Goal: Complete application form

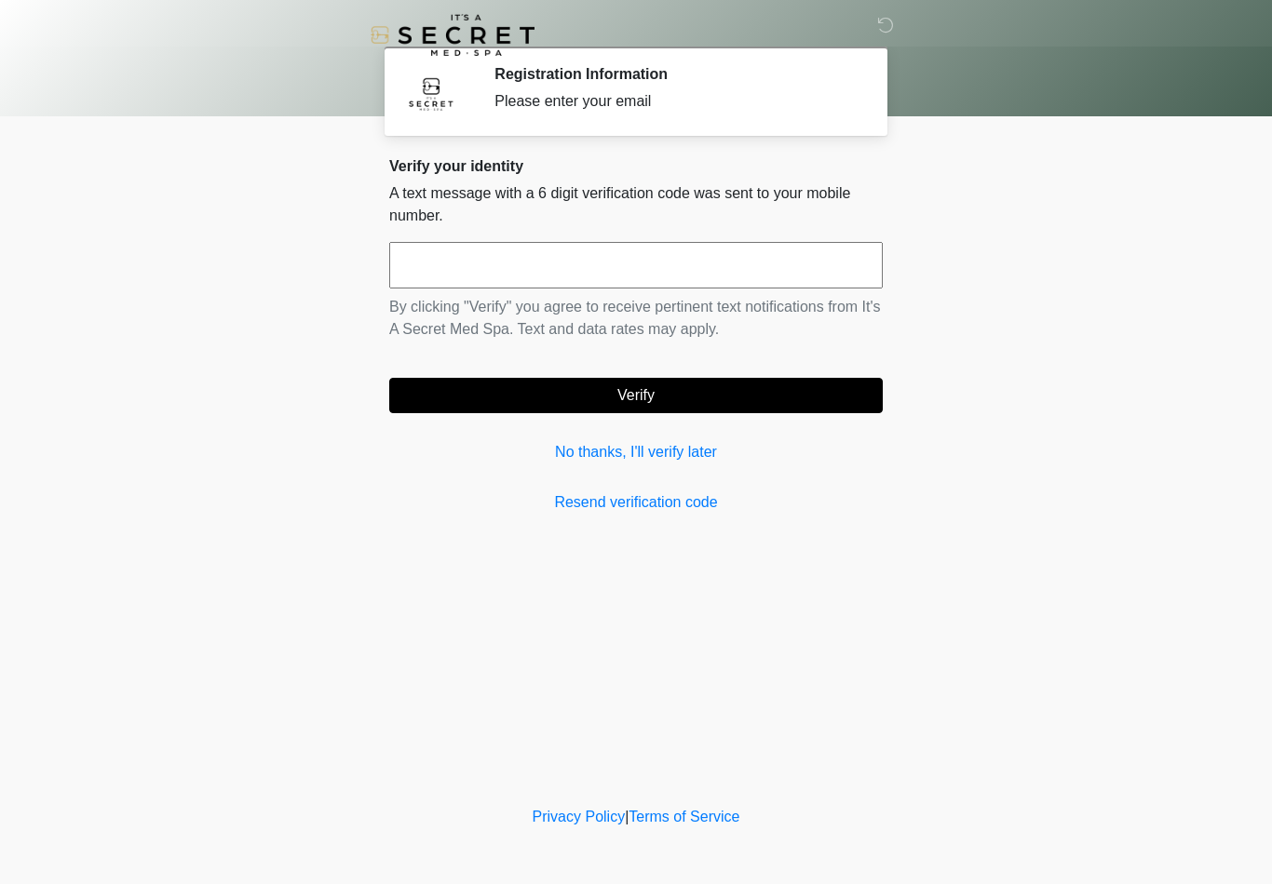
click at [785, 254] on input "text" at bounding box center [635, 265] width 493 height 47
type input "******"
click at [740, 408] on button "Verify" at bounding box center [635, 395] width 493 height 35
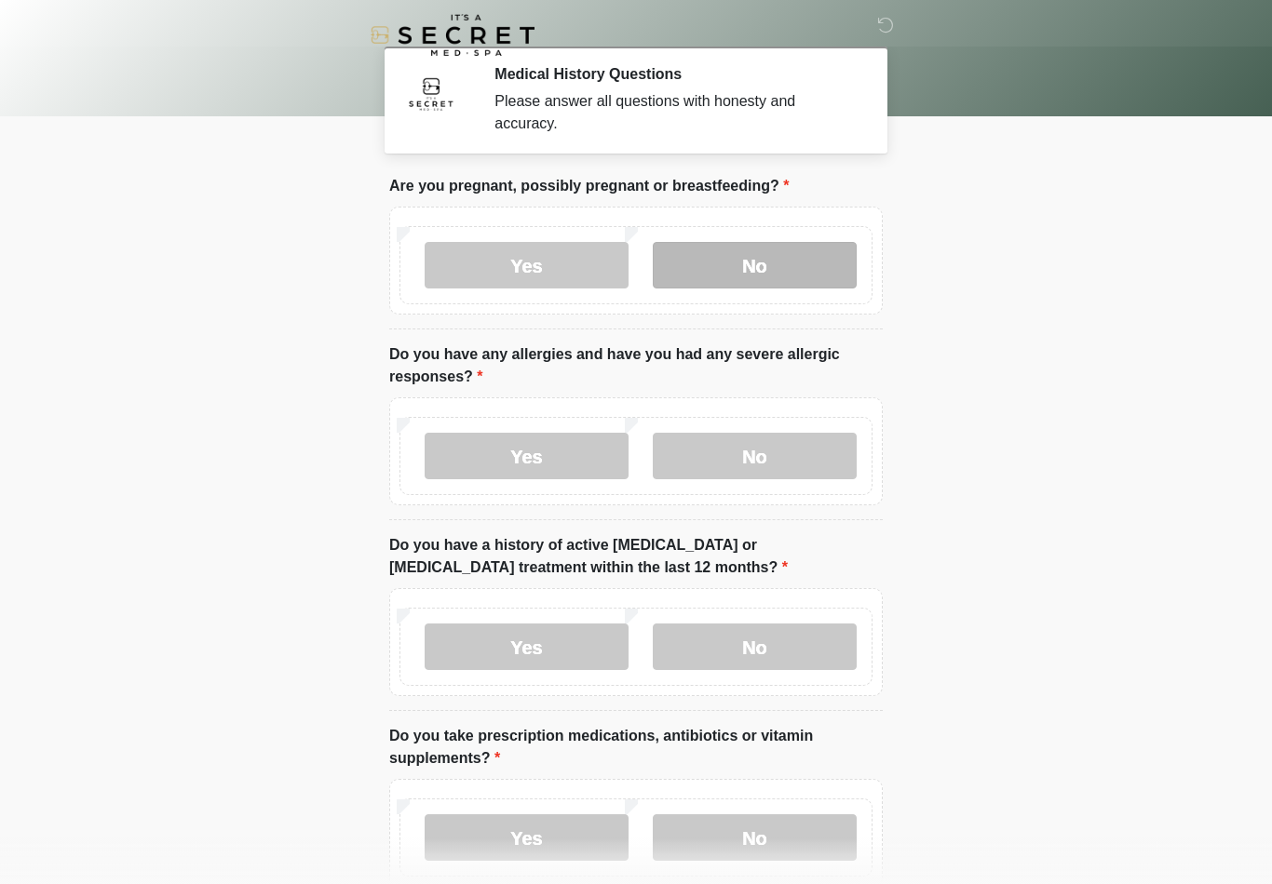
click at [778, 267] on label "No" at bounding box center [755, 265] width 204 height 47
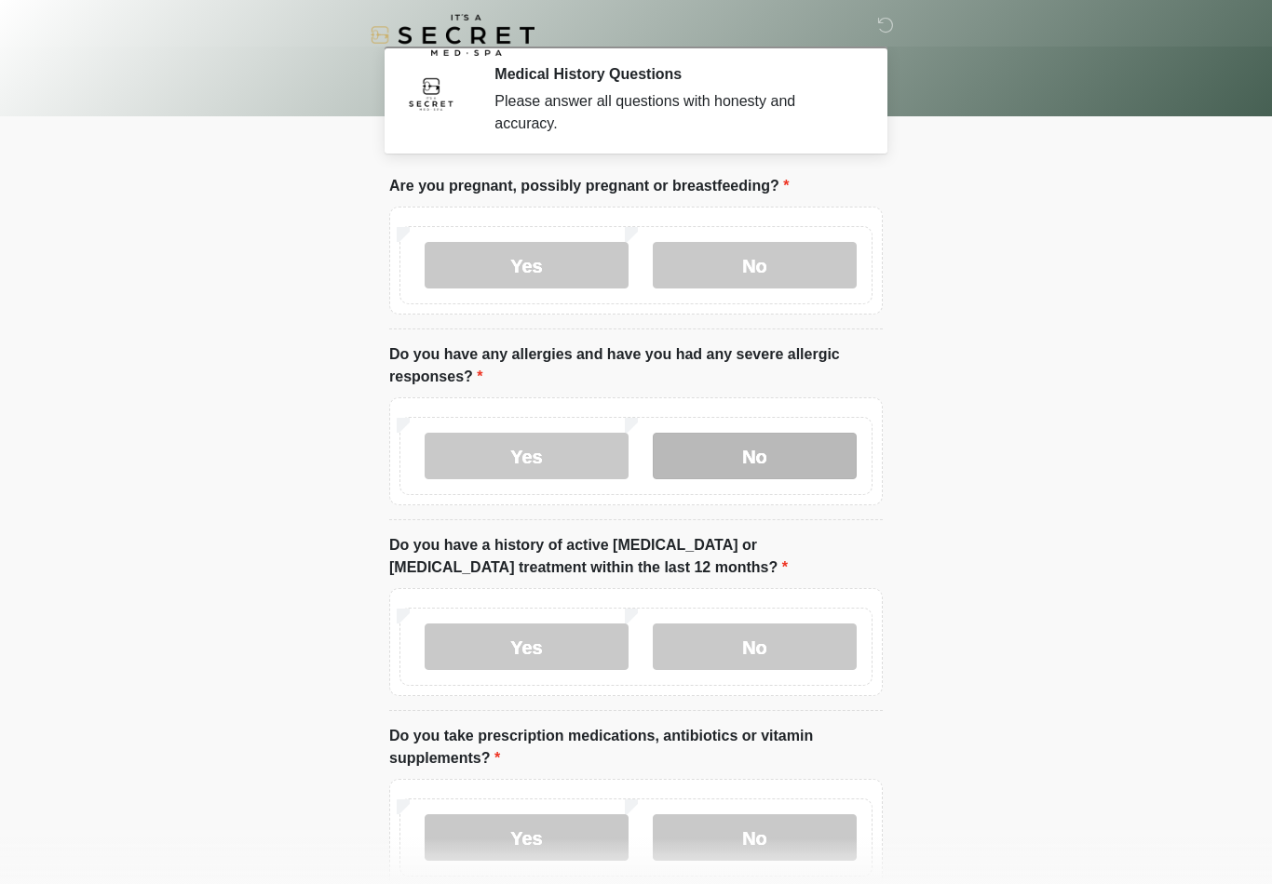
click at [775, 453] on label "No" at bounding box center [755, 456] width 204 height 47
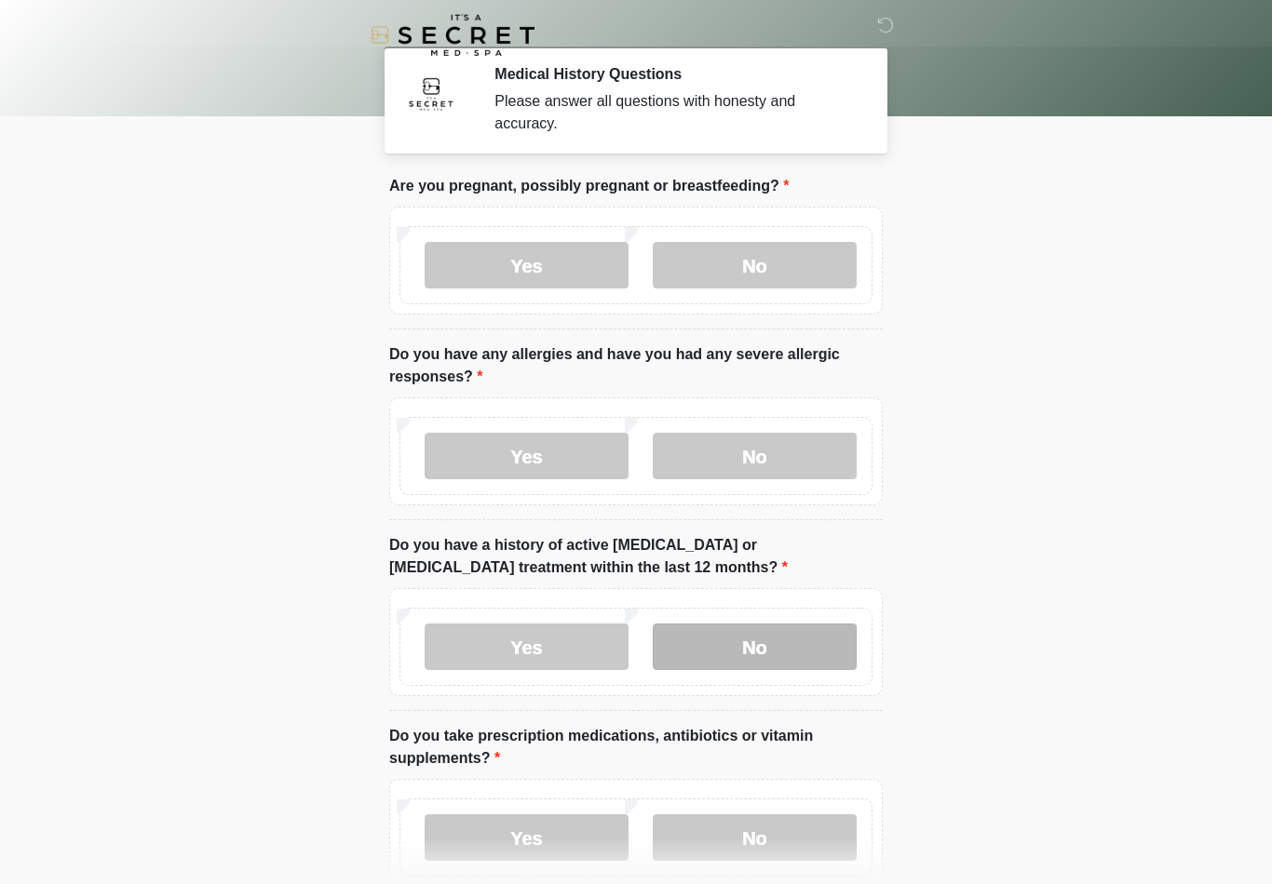
click at [777, 649] on label "No" at bounding box center [755, 647] width 204 height 47
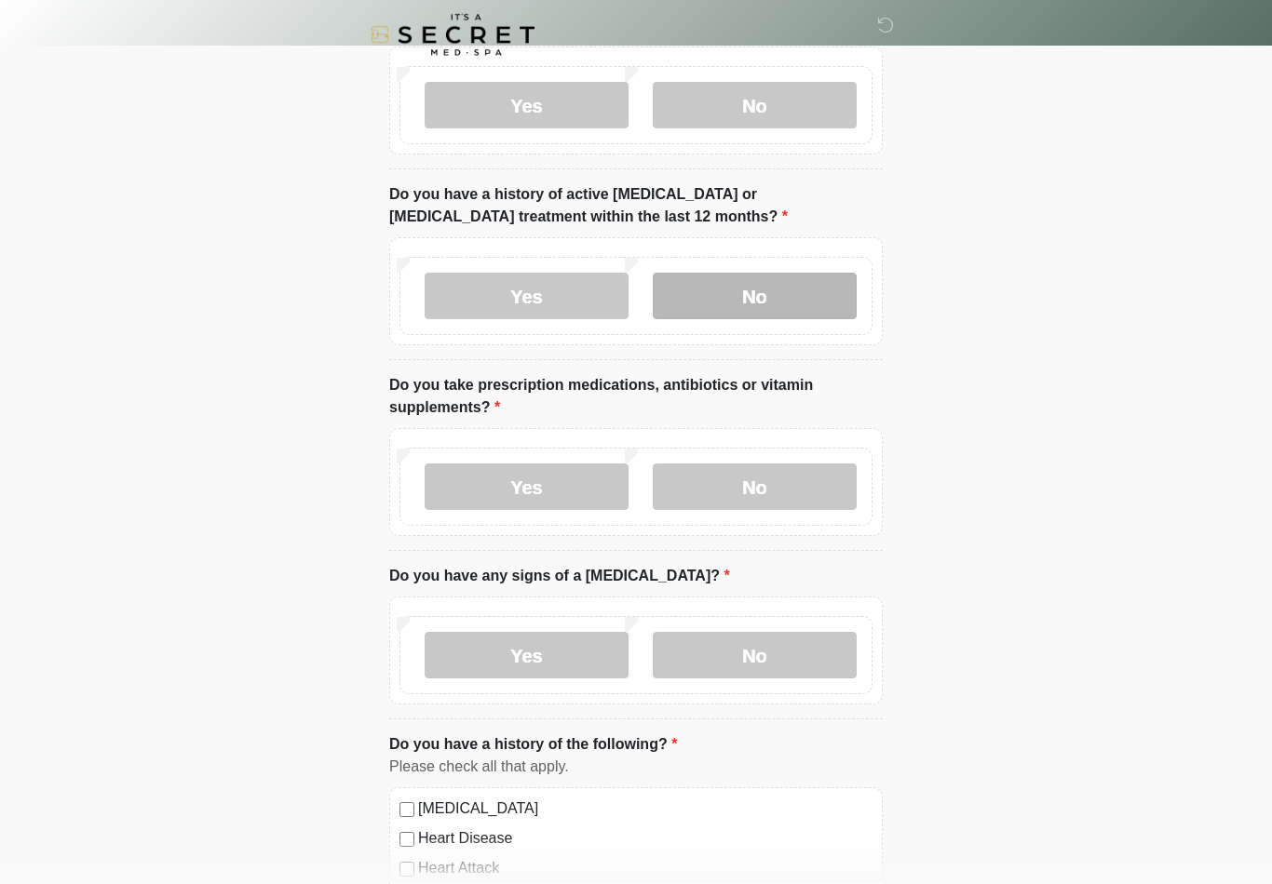
scroll to position [351, 0]
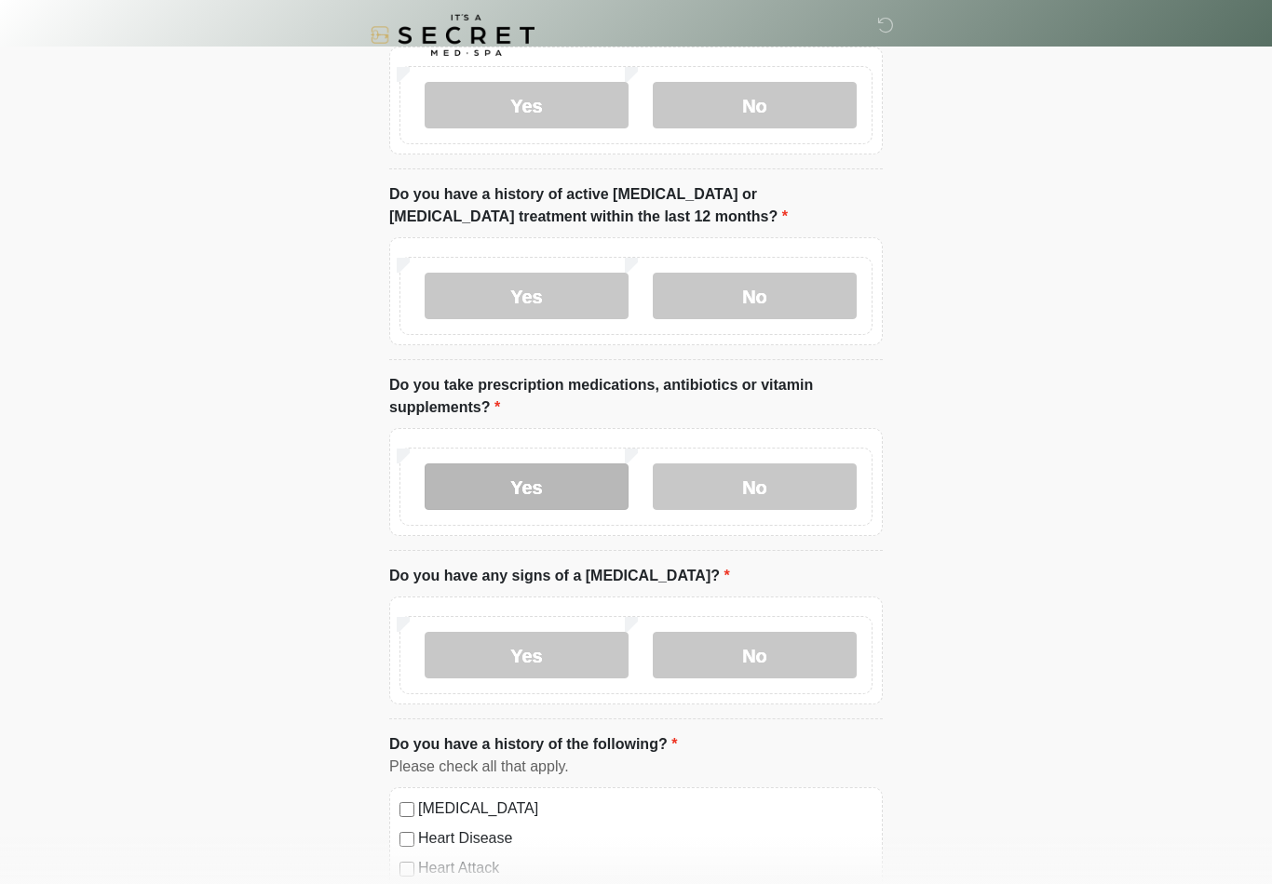
click at [562, 481] on label "Yes" at bounding box center [526, 487] width 204 height 47
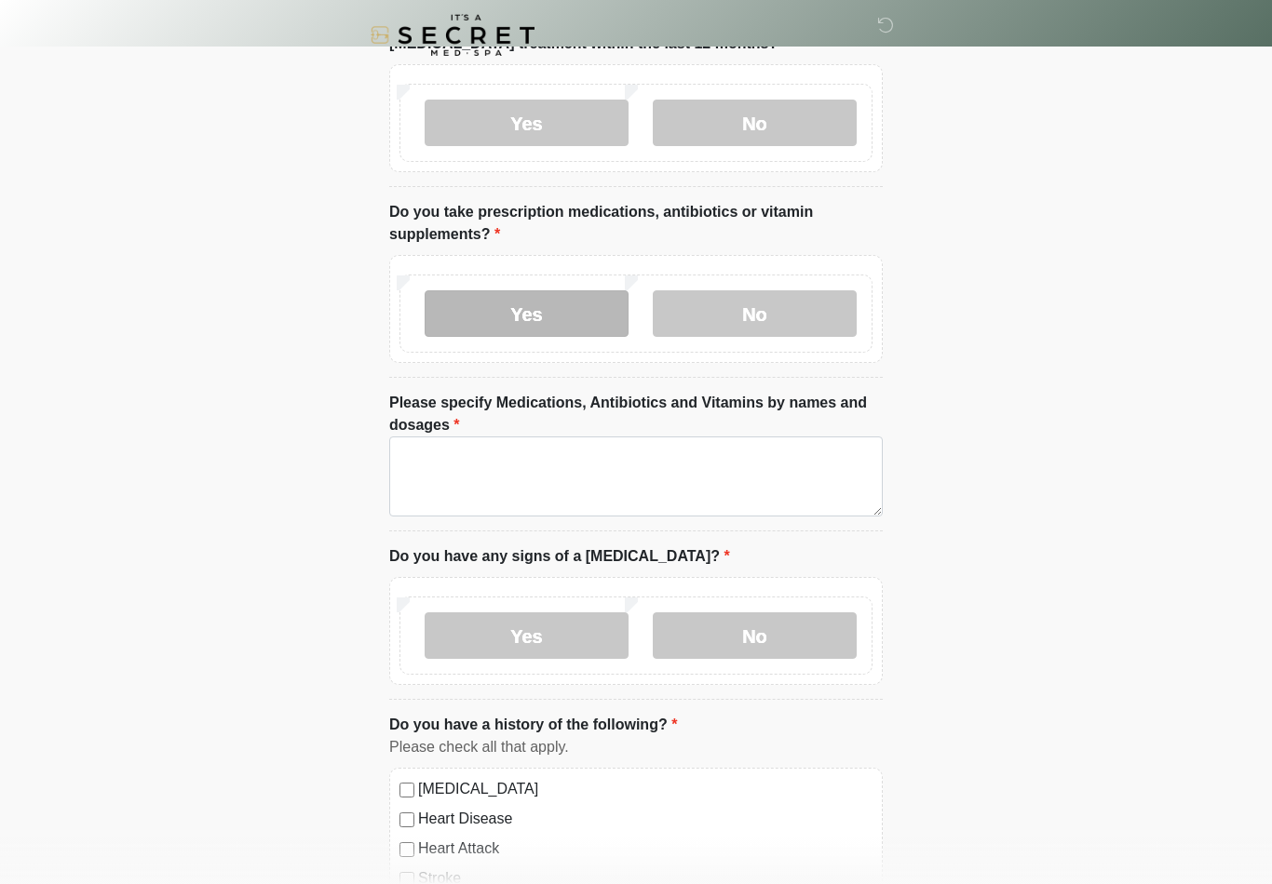
scroll to position [526, 0]
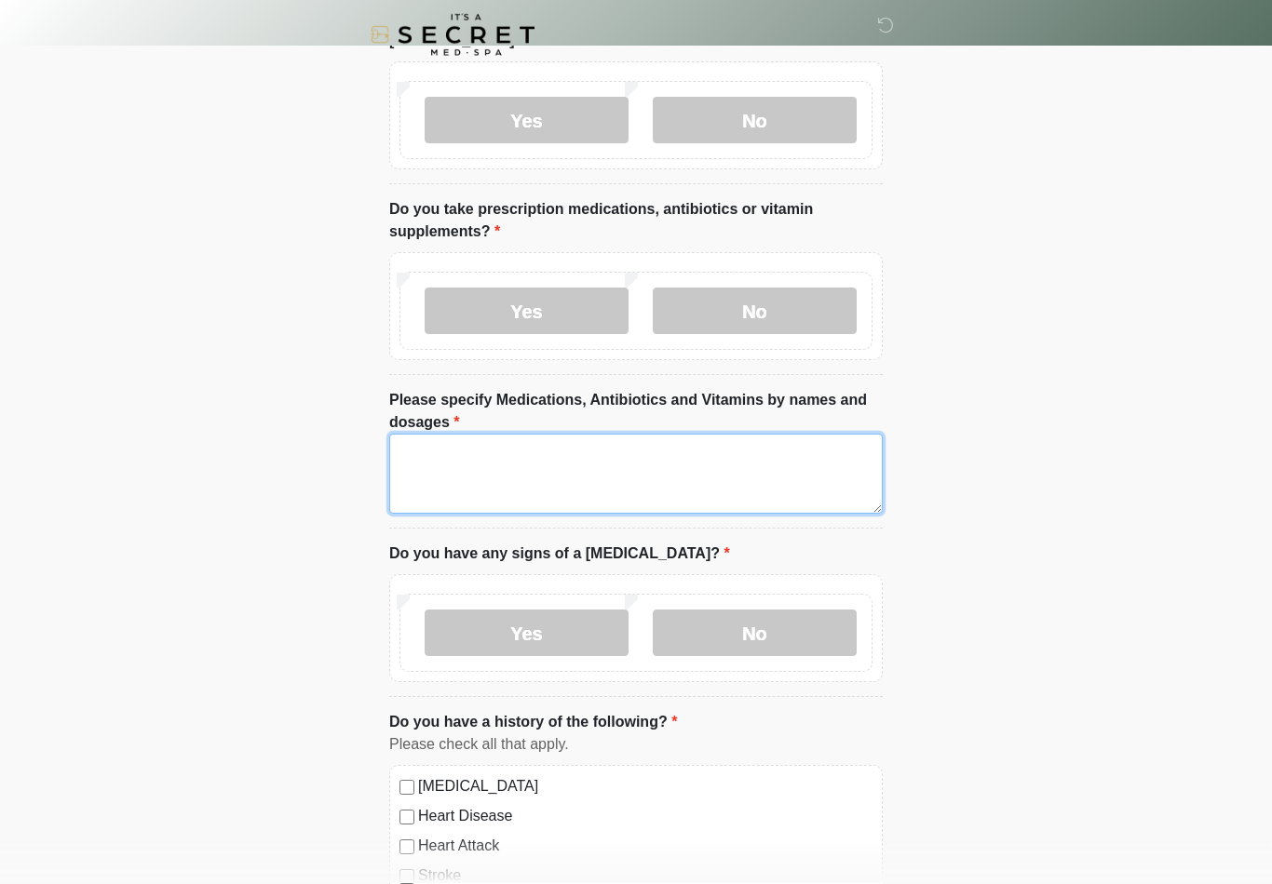
click at [746, 480] on textarea "Please specify Medications, Antibiotics and Vitamins by names and dosages" at bounding box center [635, 475] width 493 height 80
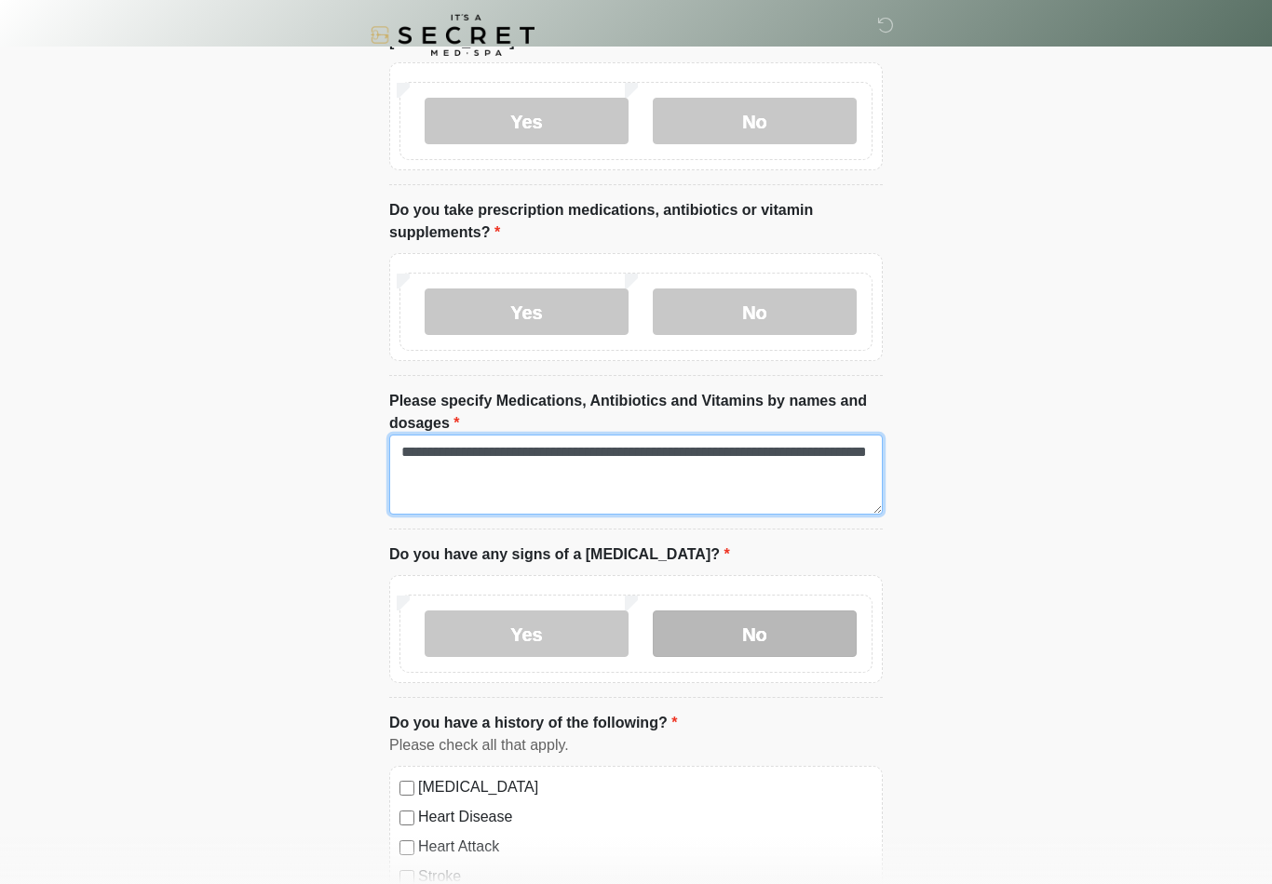
type textarea "**********"
click at [793, 634] on label "No" at bounding box center [755, 634] width 204 height 47
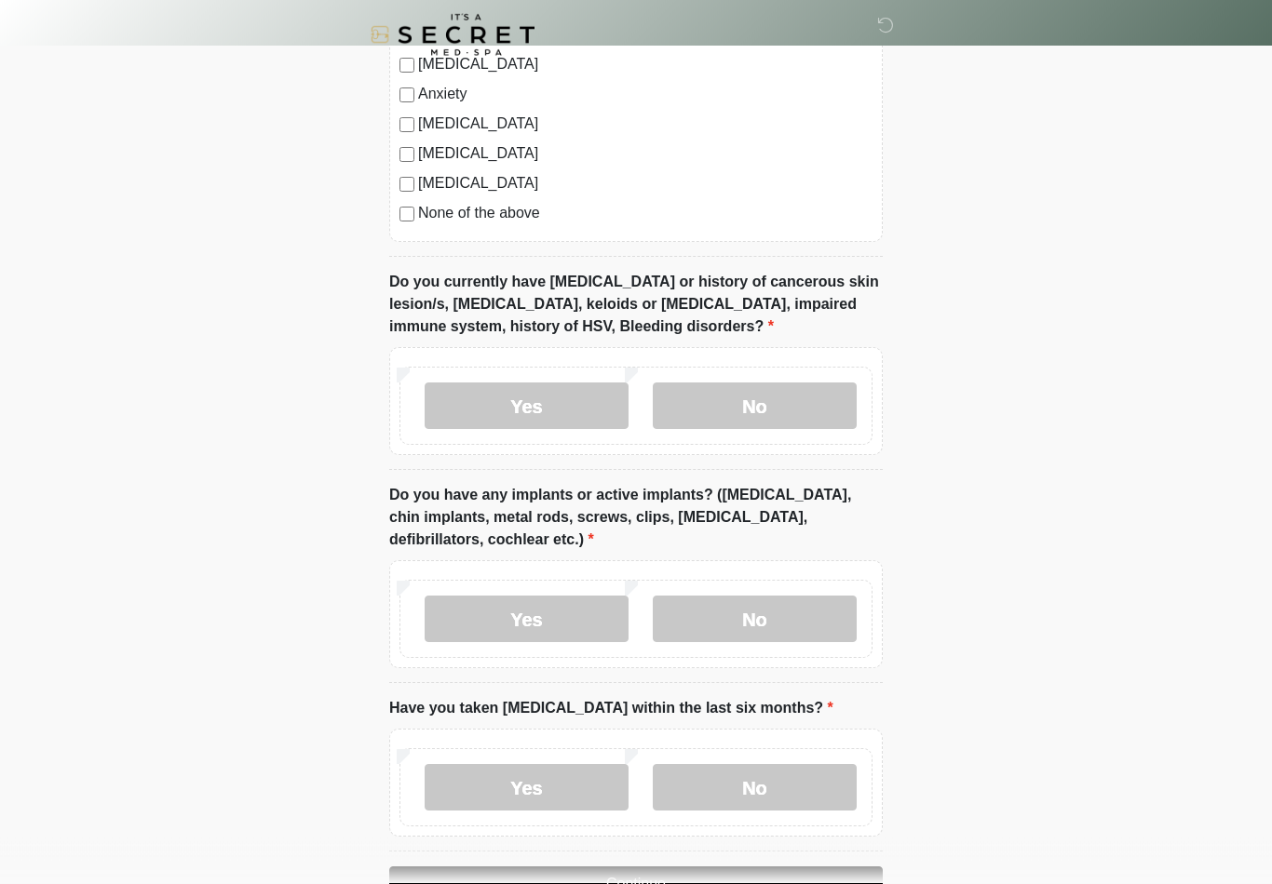
scroll to position [1428, 0]
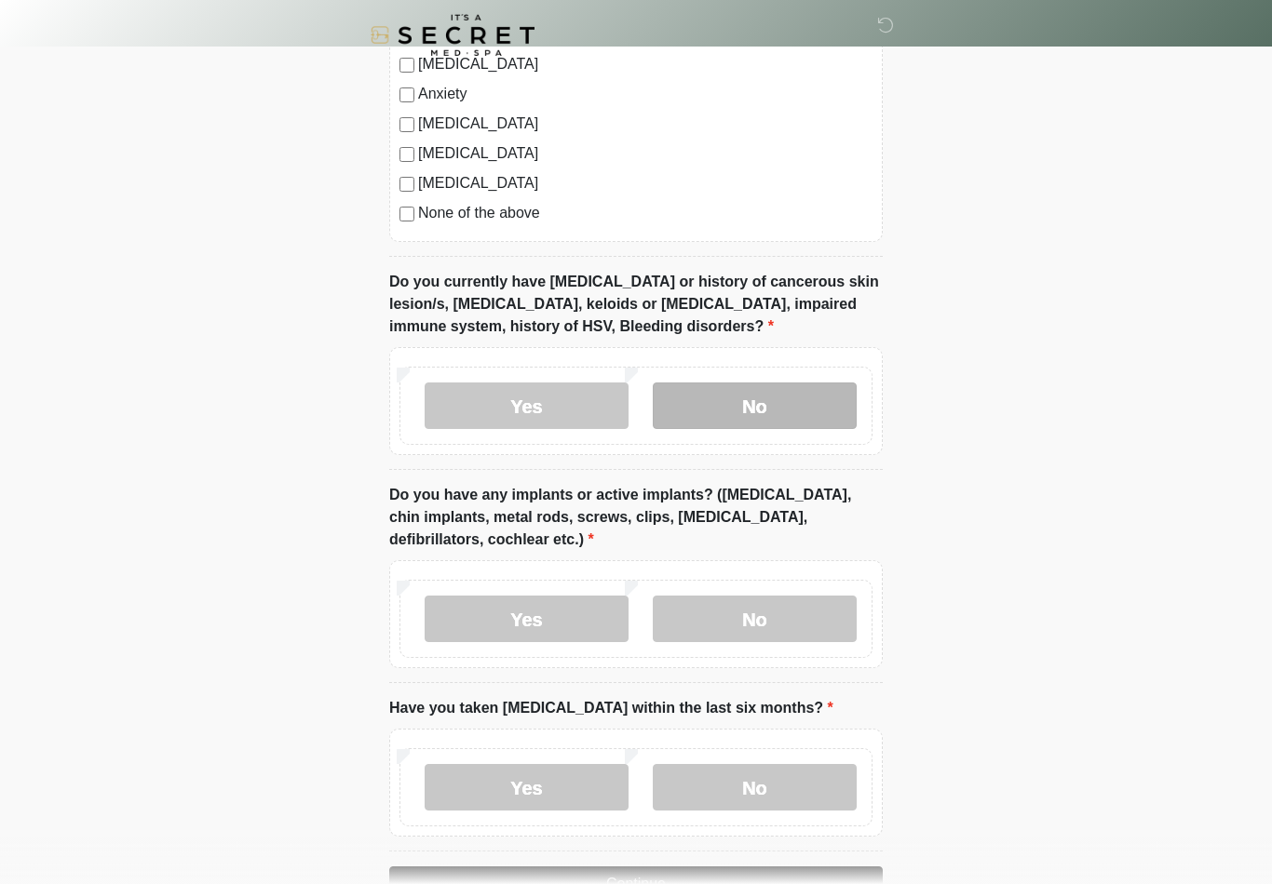
click at [789, 403] on label "No" at bounding box center [755, 406] width 204 height 47
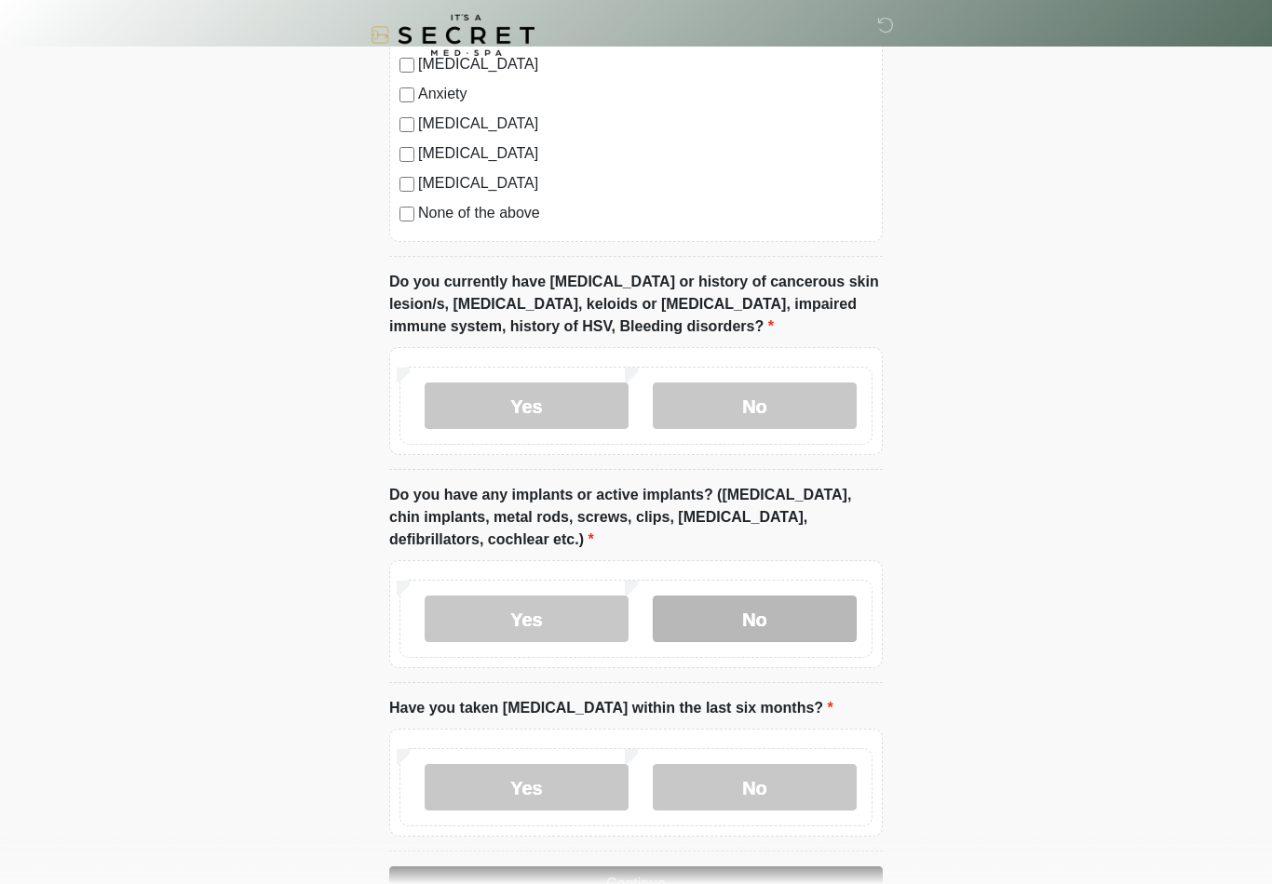
click at [790, 622] on label "No" at bounding box center [755, 619] width 204 height 47
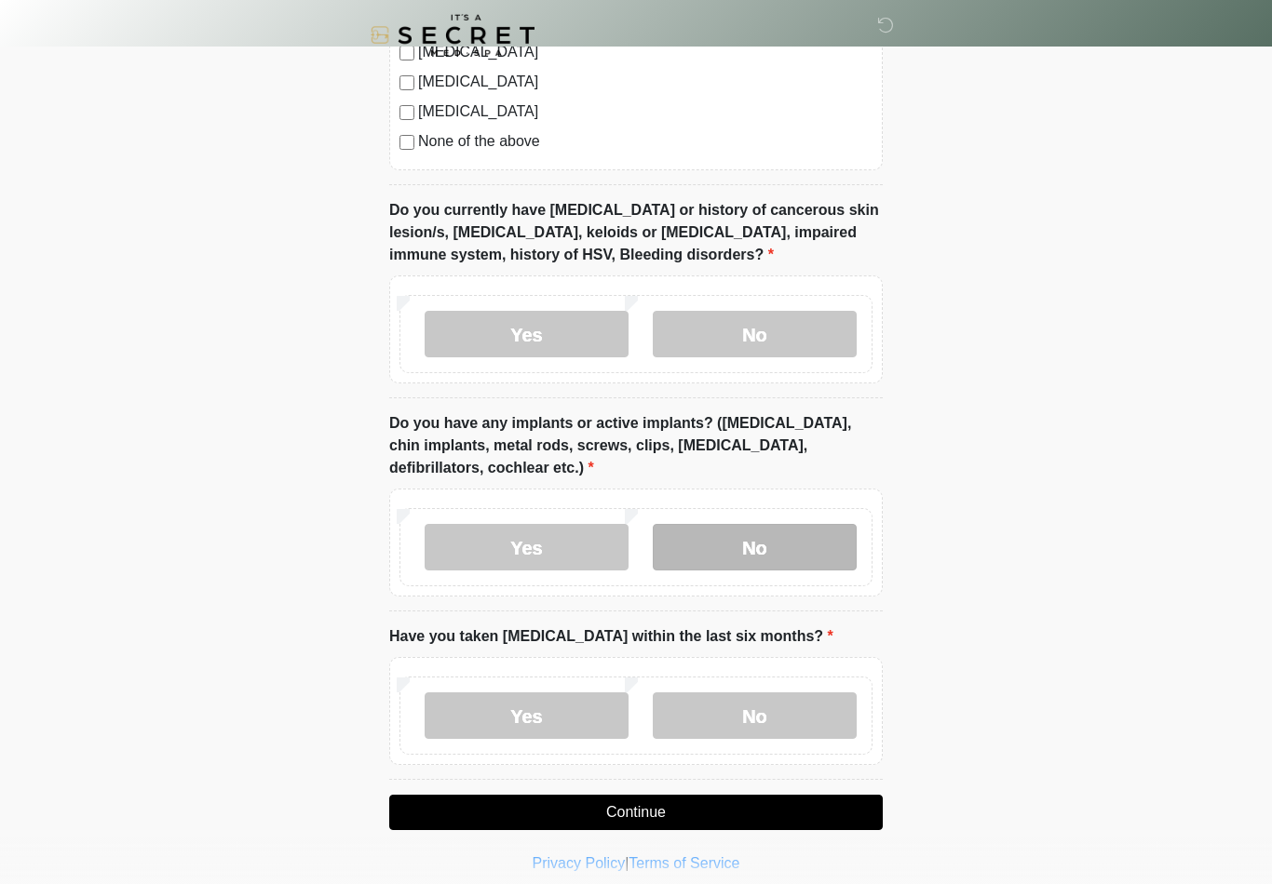
scroll to position [1513, 0]
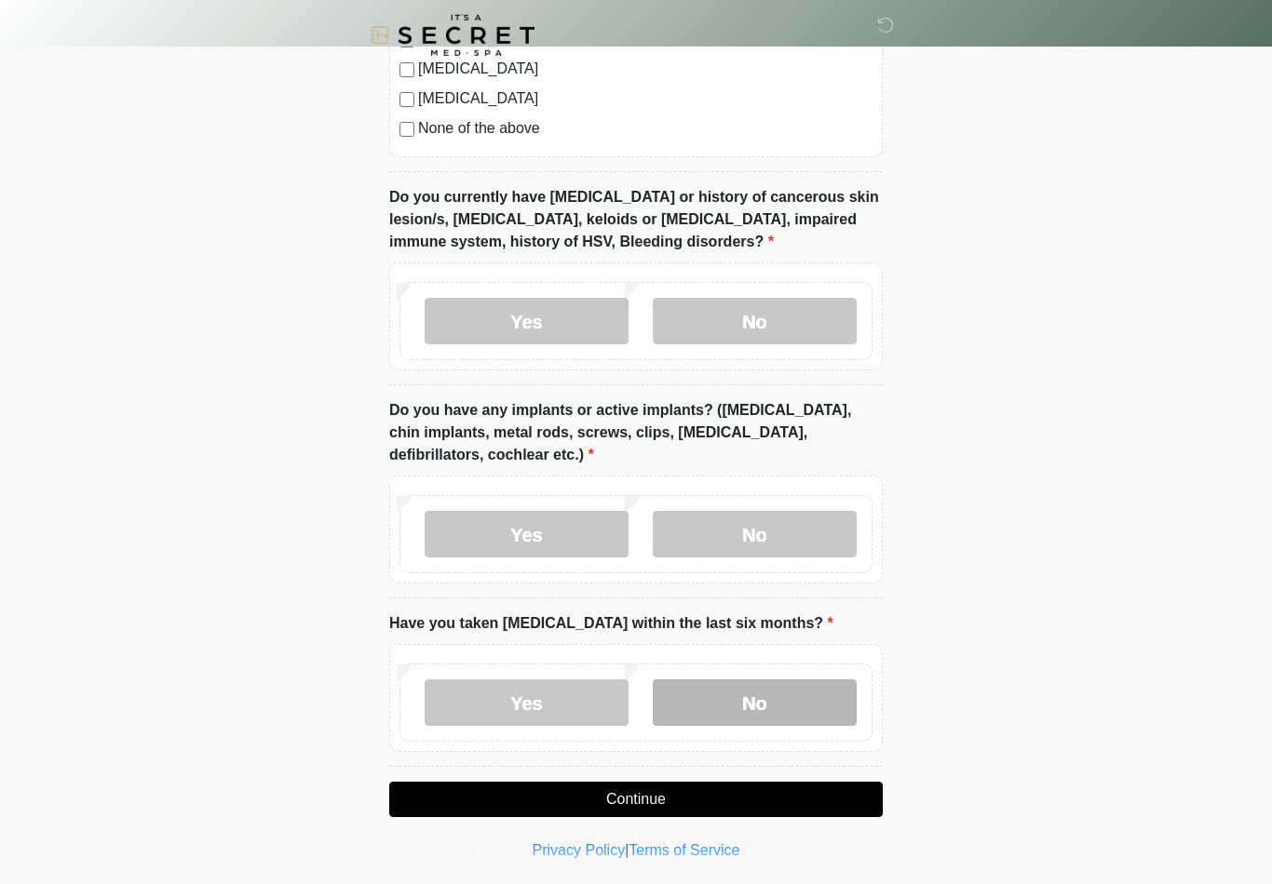
click at [787, 716] on label "No" at bounding box center [755, 703] width 204 height 47
click at [806, 804] on button "Continue" at bounding box center [635, 799] width 493 height 35
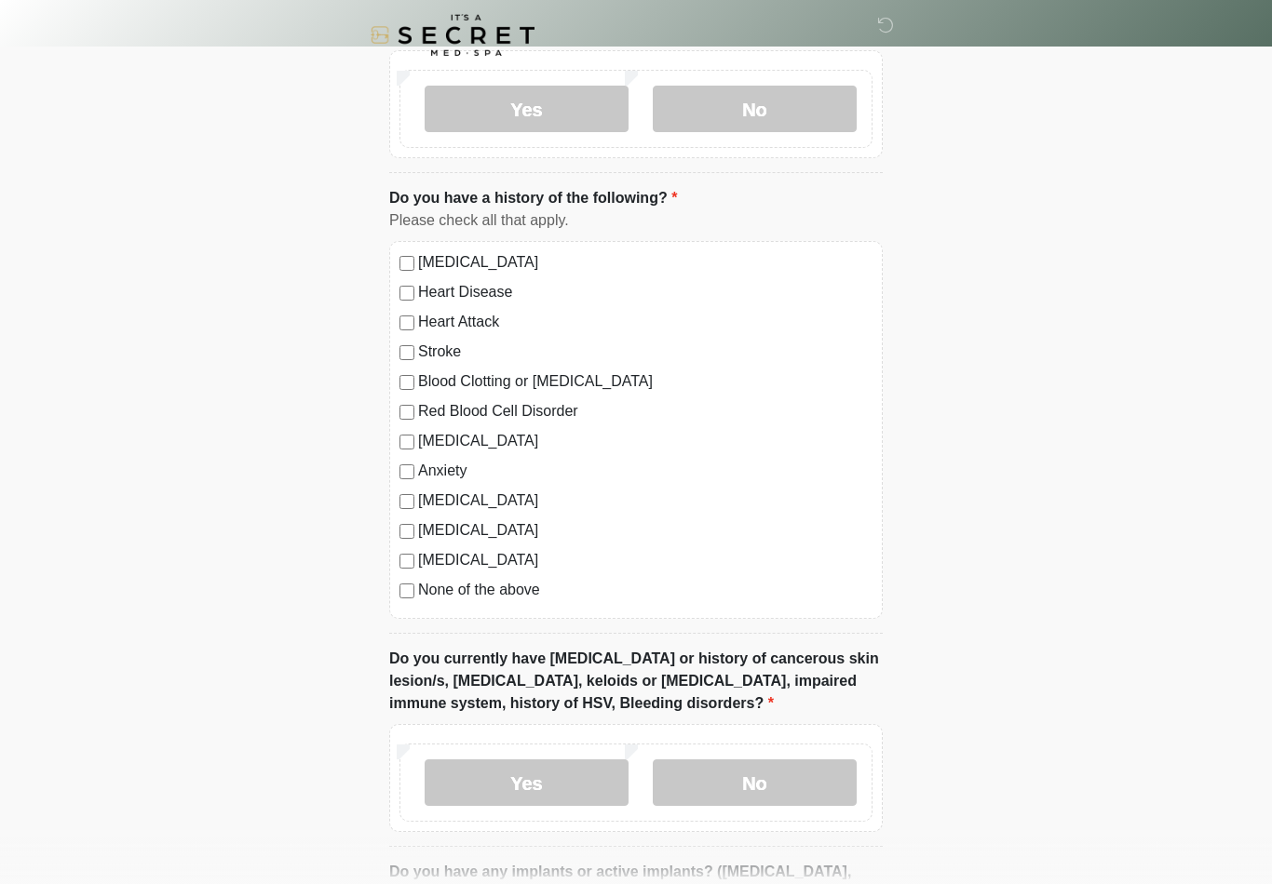
scroll to position [0, 0]
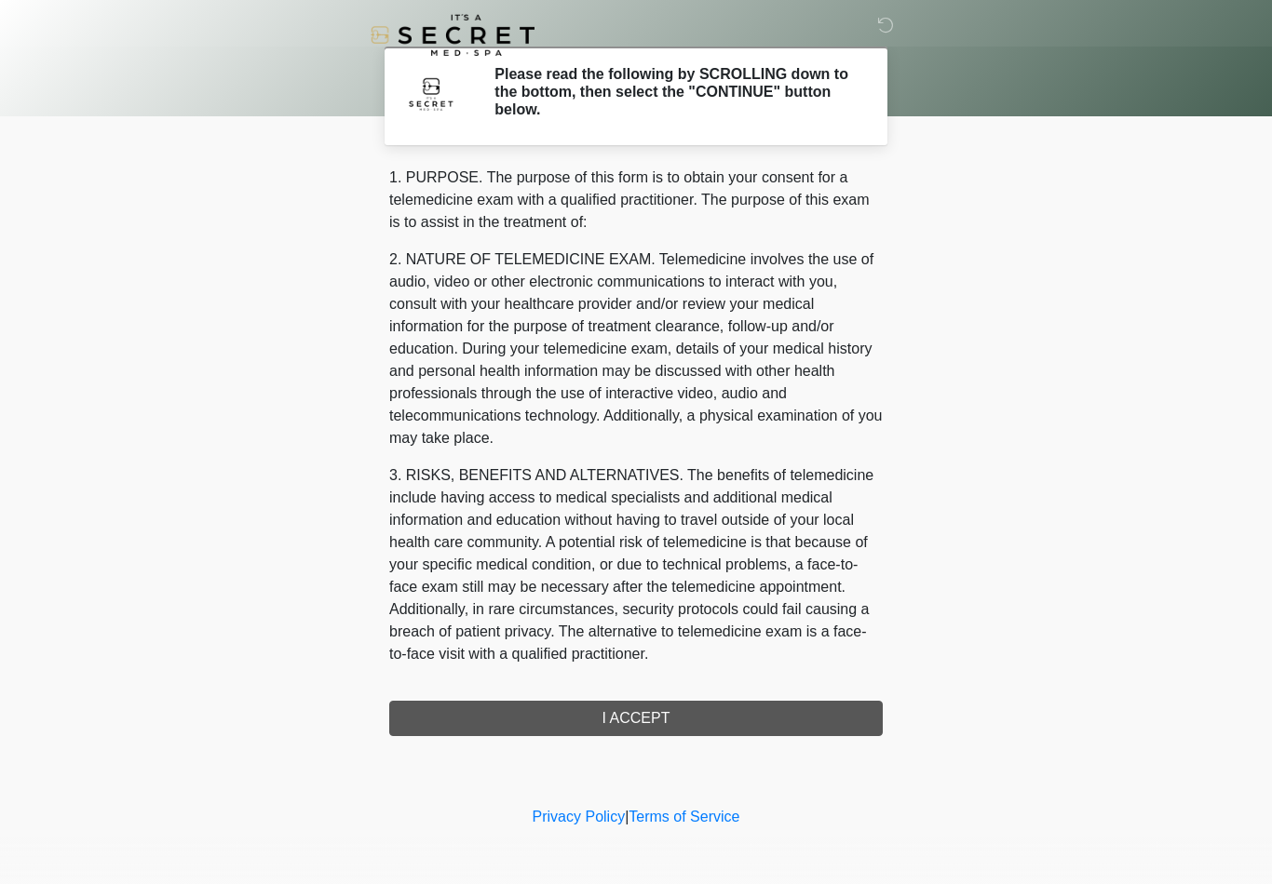
click at [797, 717] on div "1. PURPOSE. The purpose of this form is to obtain your consent for a telemedici…" at bounding box center [635, 452] width 493 height 570
click at [691, 724] on div "1. PURPOSE. The purpose of this form is to obtain your consent for a telemedici…" at bounding box center [635, 452] width 493 height 570
click at [647, 710] on div "1. PURPOSE. The purpose of this form is to obtain your consent for a telemedici…" at bounding box center [635, 452] width 493 height 570
click at [717, 698] on div "1. PURPOSE. The purpose of this form is to obtain your consent for a telemedici…" at bounding box center [635, 452] width 493 height 570
click at [767, 680] on div "1. PURPOSE. The purpose of this form is to obtain your consent for a telemedici…" at bounding box center [635, 452] width 493 height 570
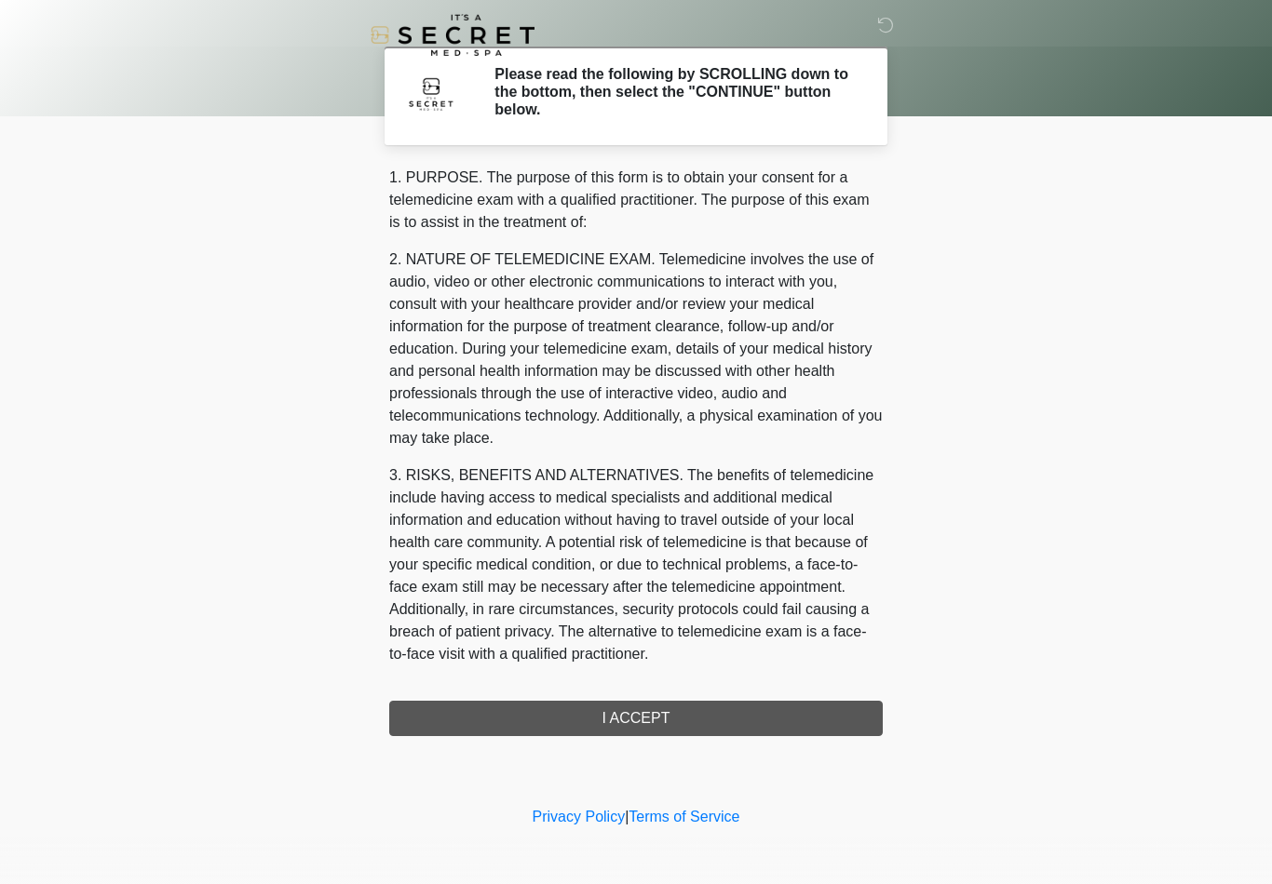
click at [767, 680] on div "1. PURPOSE. The purpose of this form is to obtain your consent for a telemedici…" at bounding box center [635, 452] width 493 height 570
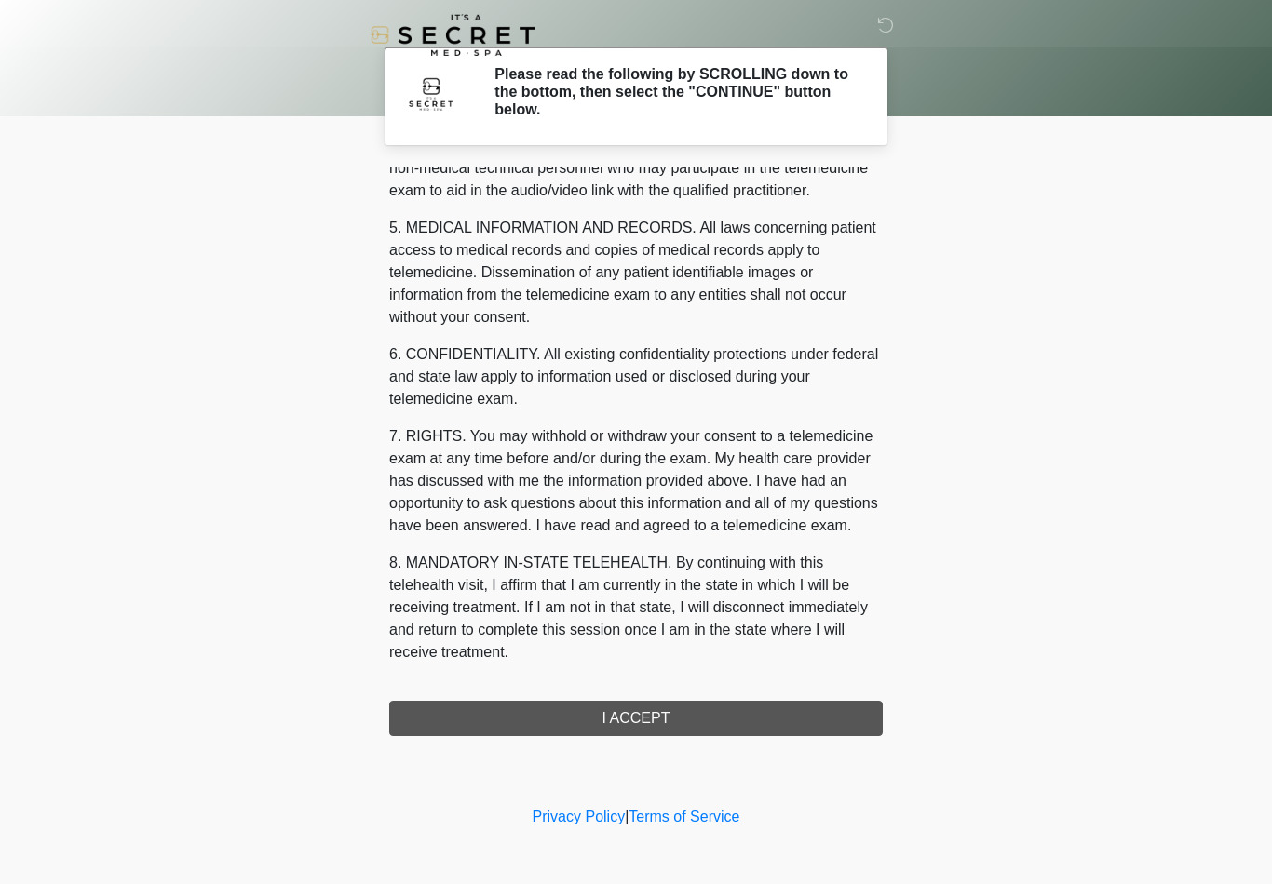
scroll to position [568, 0]
click at [748, 719] on button "I ACCEPT" at bounding box center [635, 718] width 493 height 35
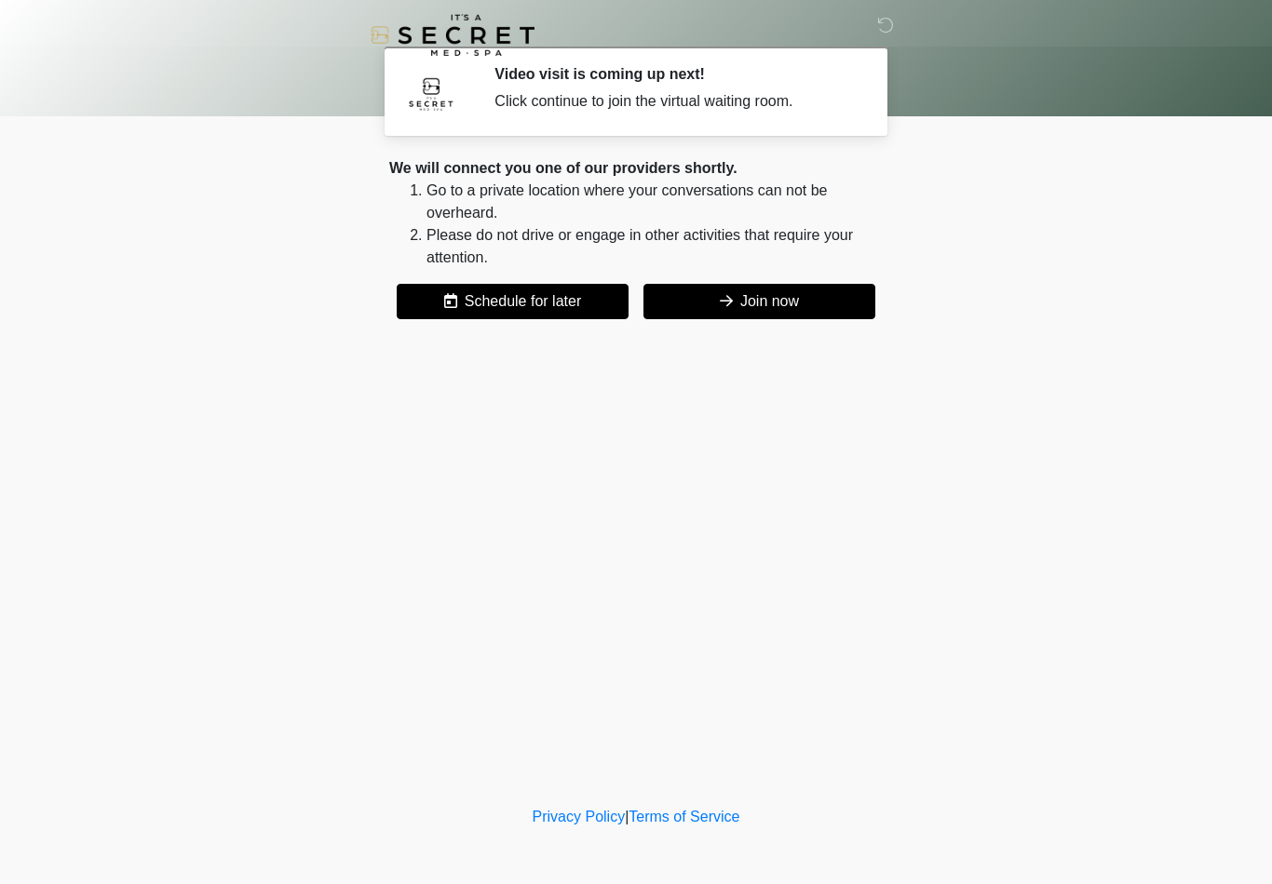
drag, startPoint x: 954, startPoint y: 660, endPoint x: 743, endPoint y: 306, distance: 412.0
click at [744, 307] on button "Join now" at bounding box center [759, 301] width 232 height 35
